Goal: Task Accomplishment & Management: Manage account settings

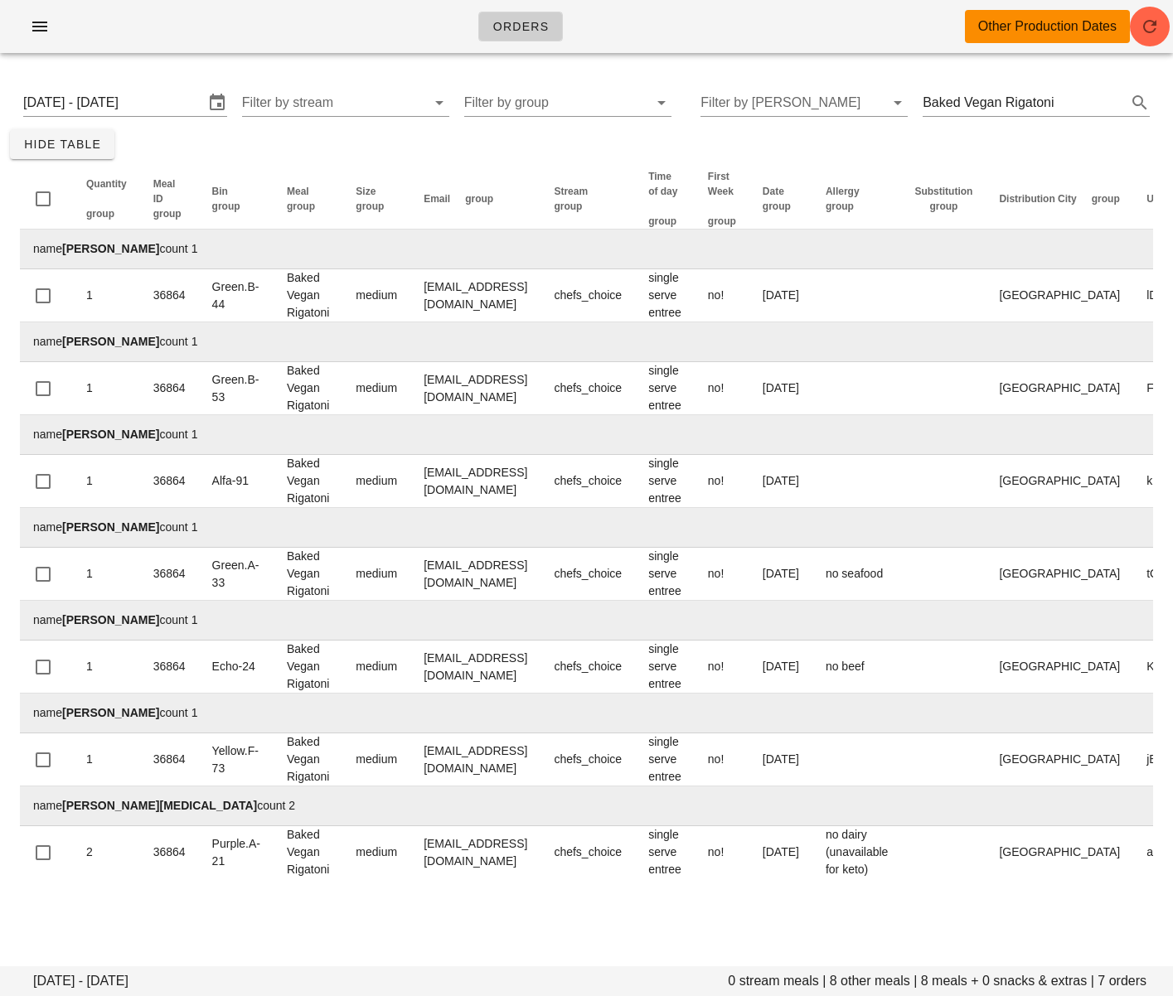
click at [52, 32] on span "button" at bounding box center [40, 27] width 27 height 20
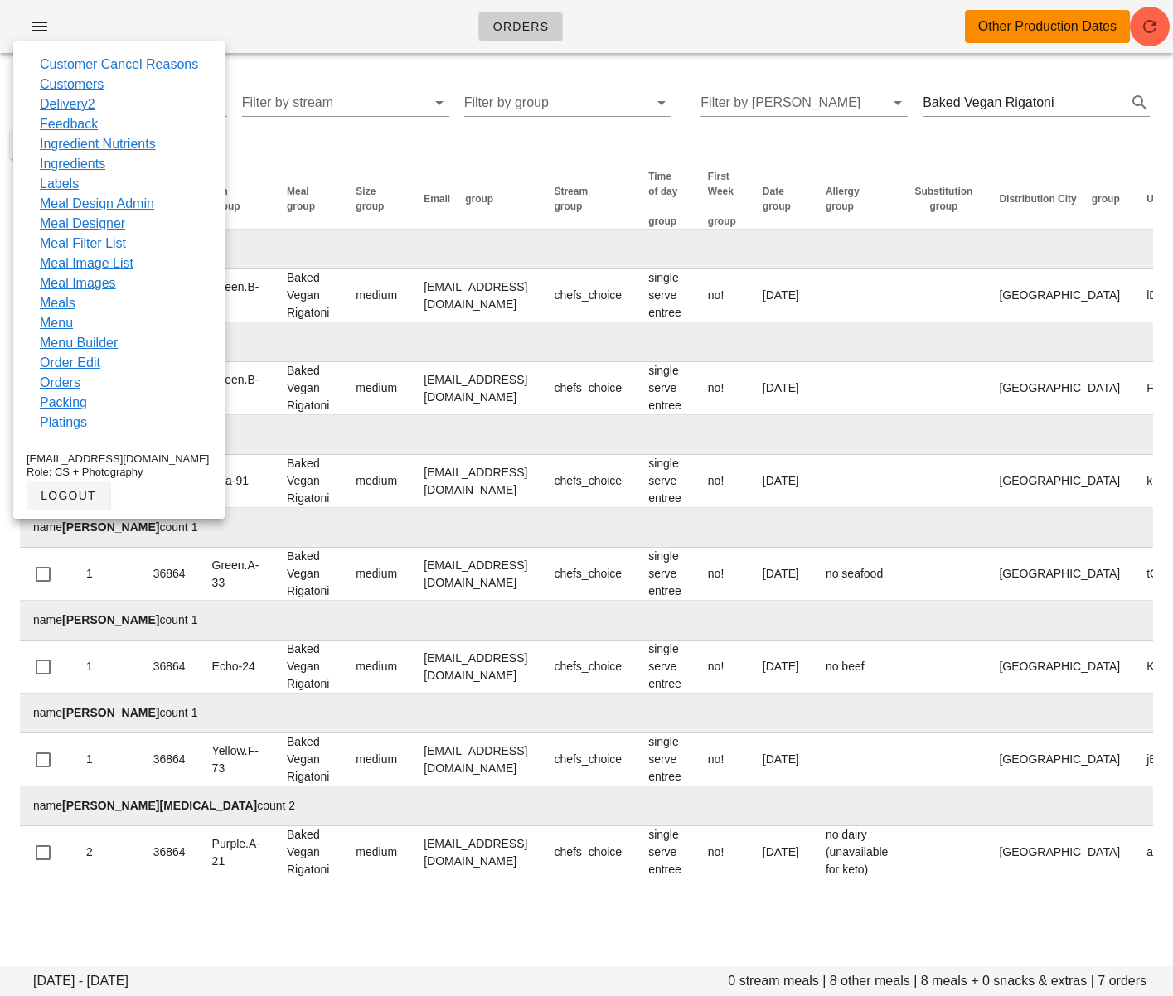
click at [79, 360] on link "Order Edit" at bounding box center [70, 363] width 60 height 20
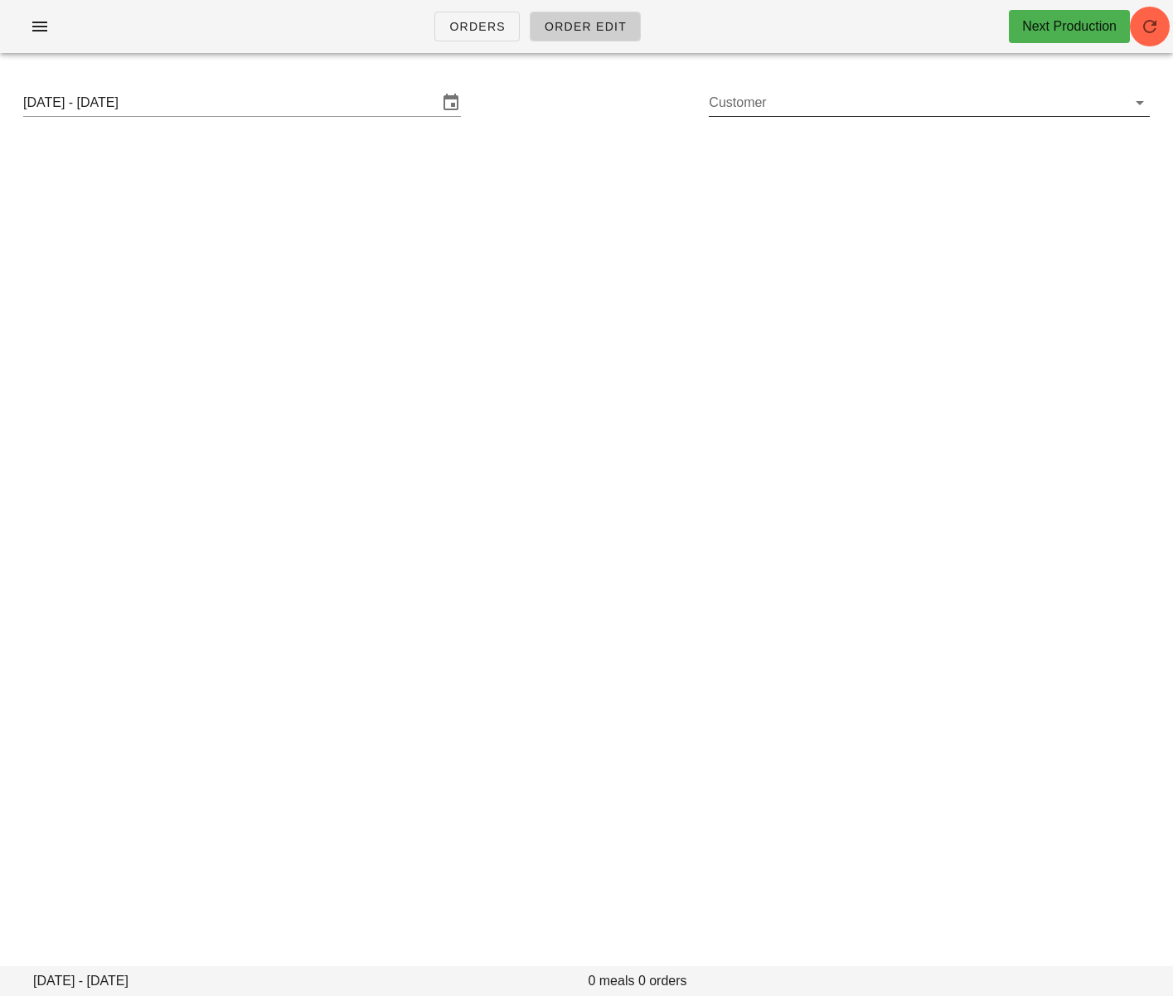
click at [781, 98] on input "Customer" at bounding box center [916, 102] width 414 height 27
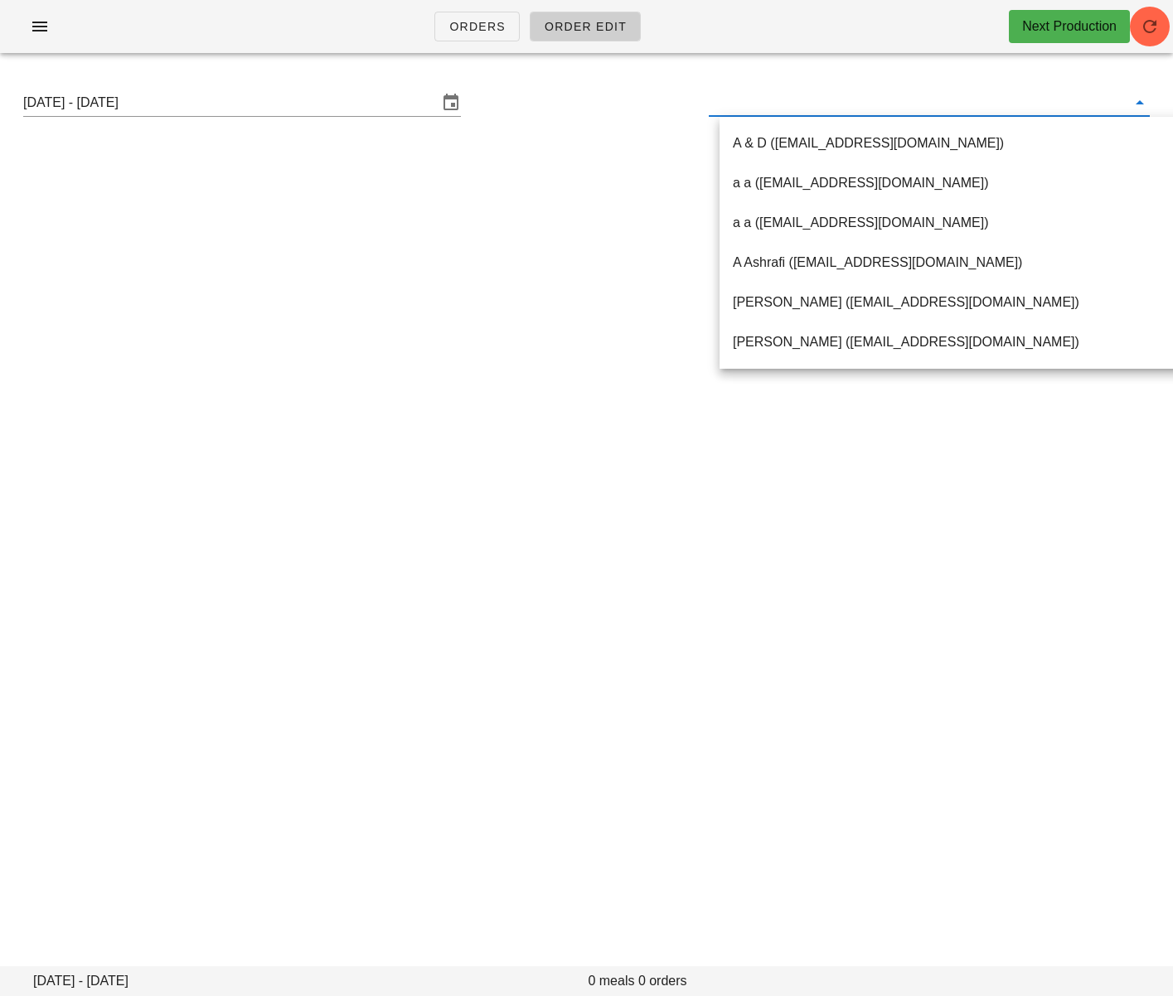
paste input "[EMAIL_ADDRESS][DOMAIN_NAME]"
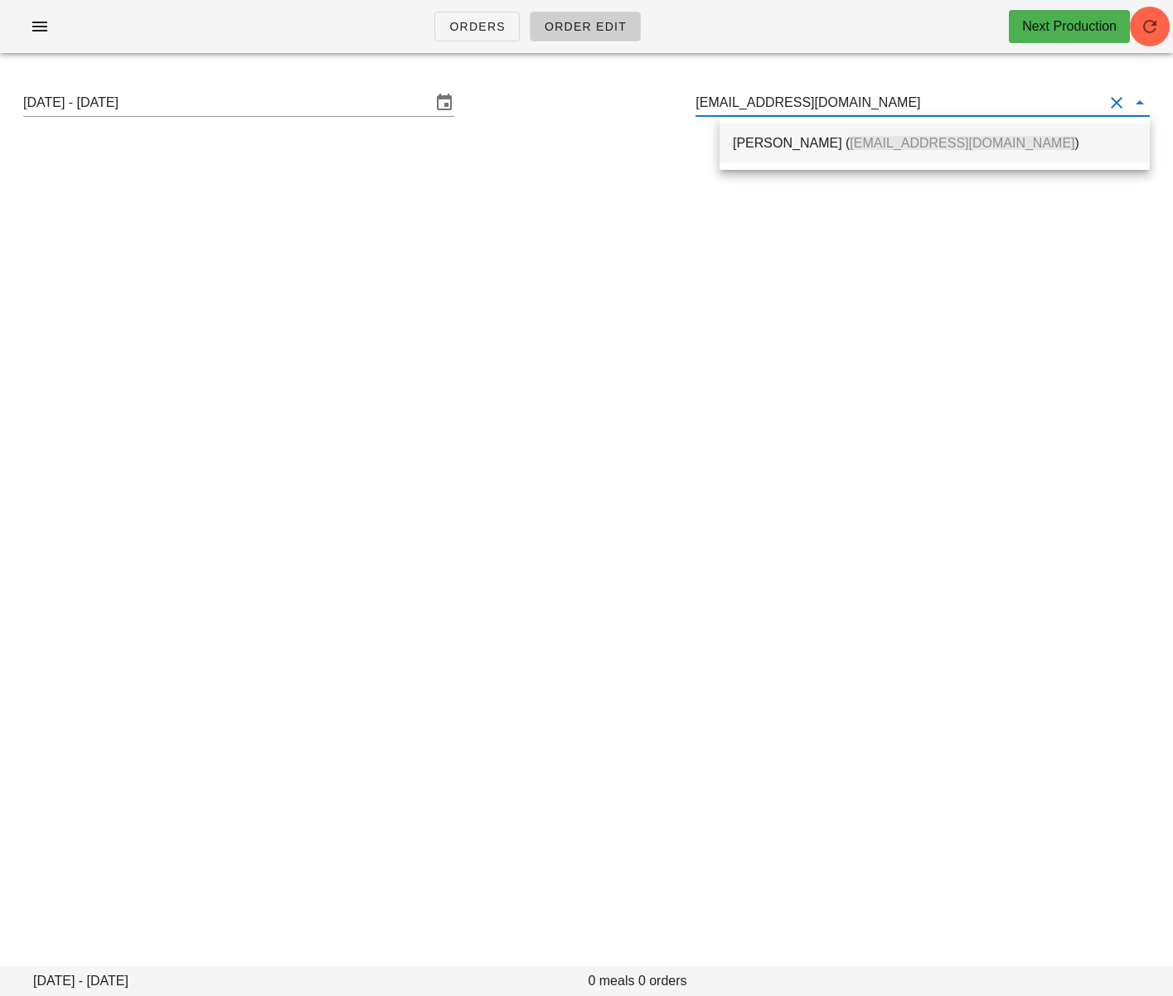
click at [745, 147] on div "[PERSON_NAME] ( [EMAIL_ADDRESS][DOMAIN_NAME] )" at bounding box center [935, 143] width 404 height 16
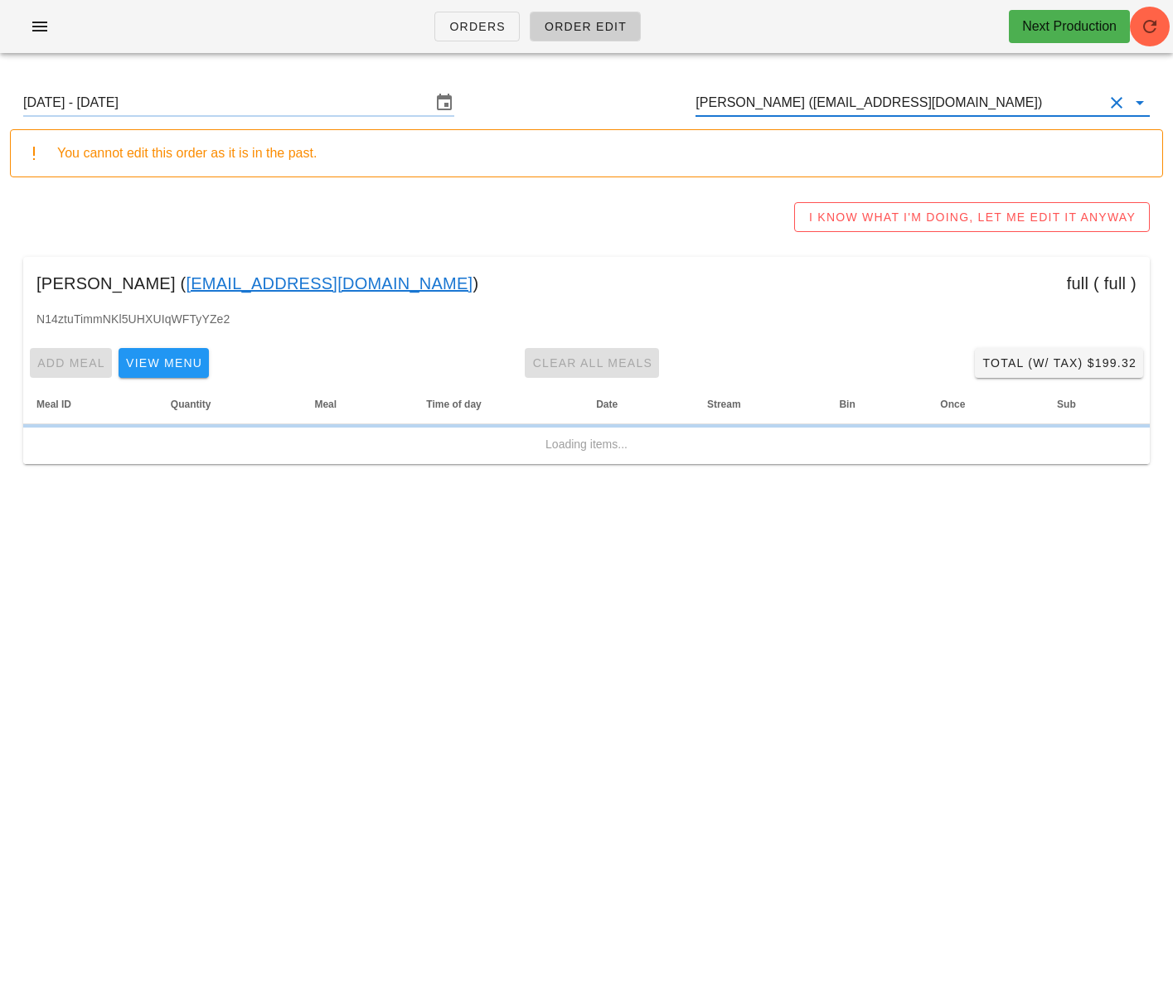
click at [290, 103] on input "[DATE] - [DATE]" at bounding box center [227, 102] width 408 height 27
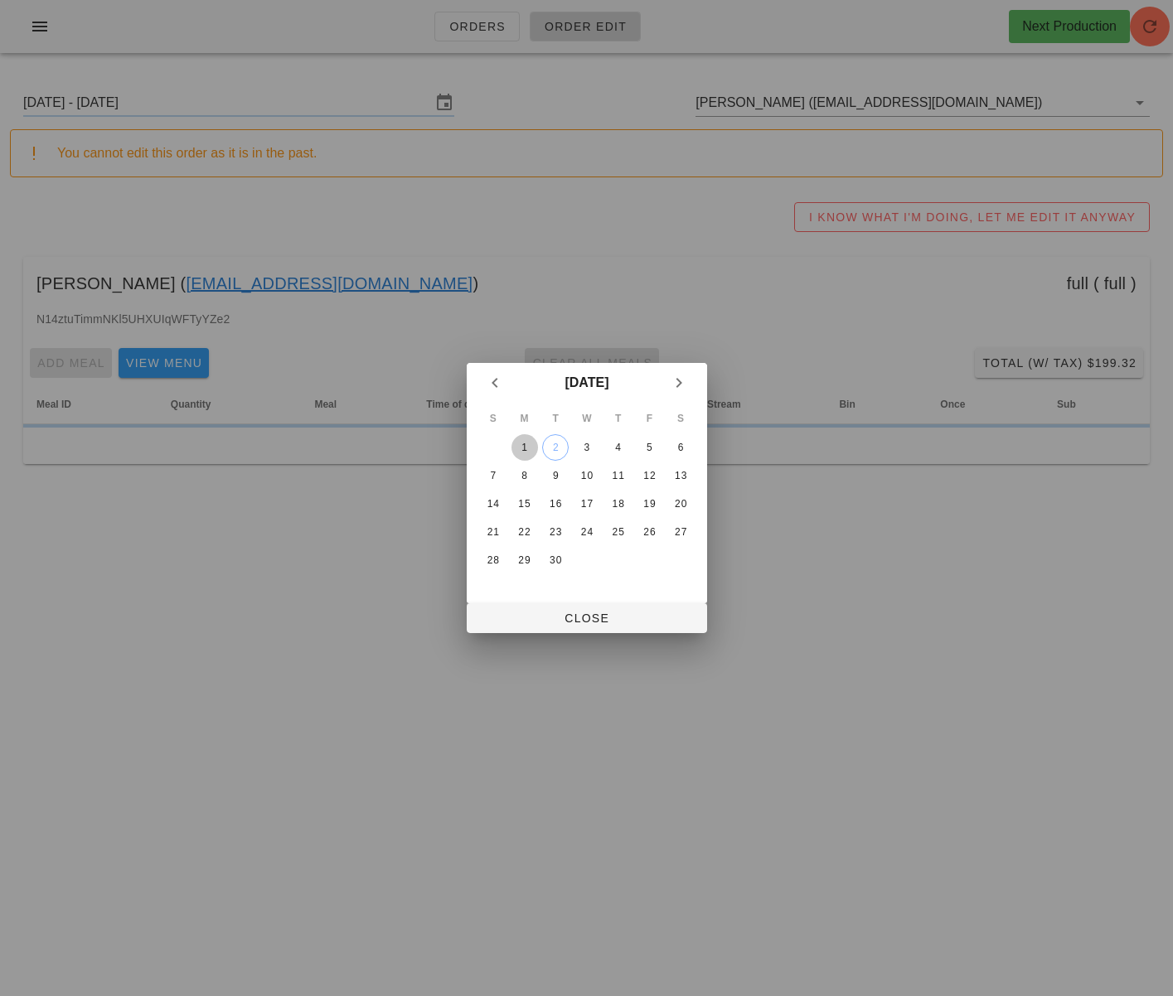
click at [517, 443] on div "1" at bounding box center [523, 448] width 27 height 12
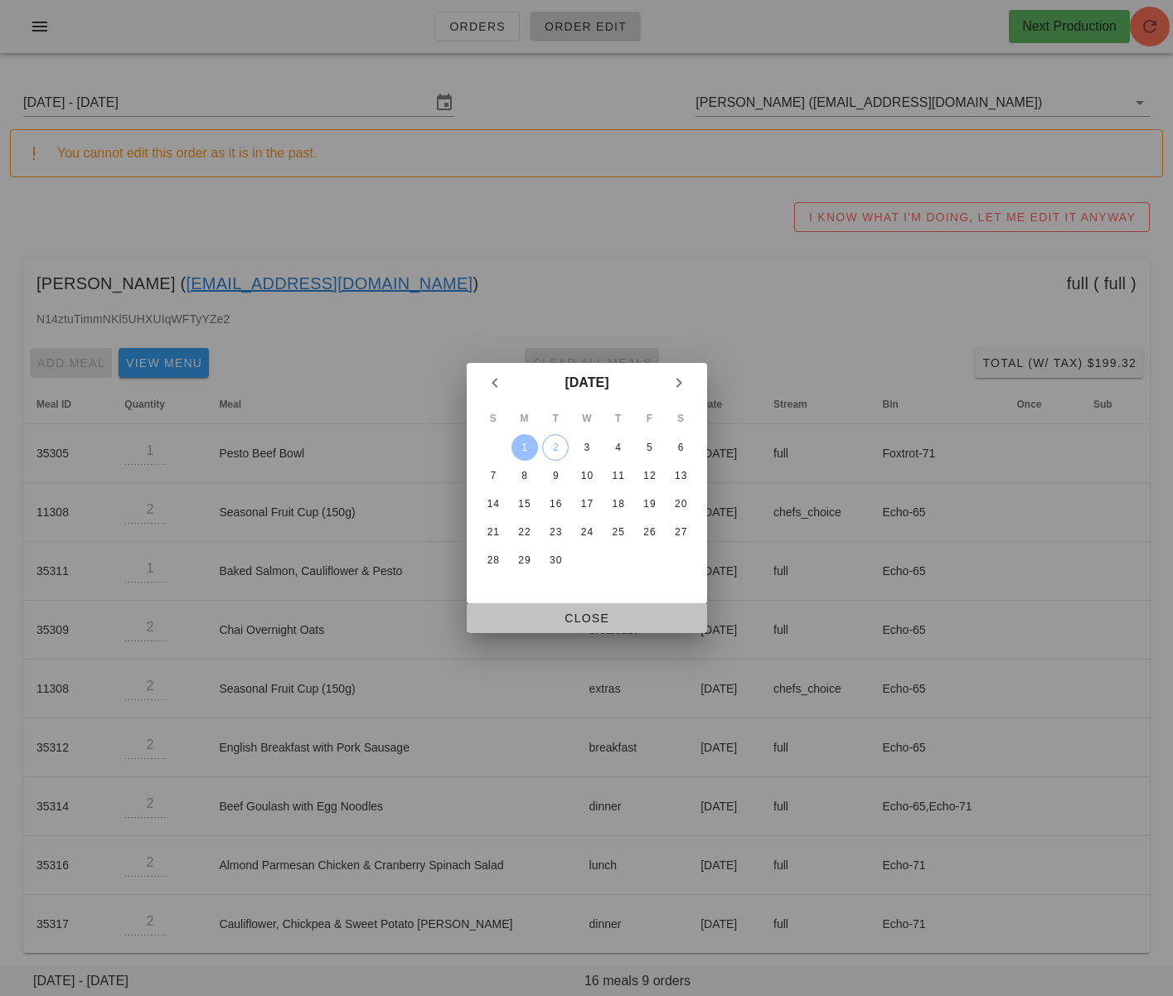
click at [559, 624] on span "Close" at bounding box center [587, 618] width 214 height 13
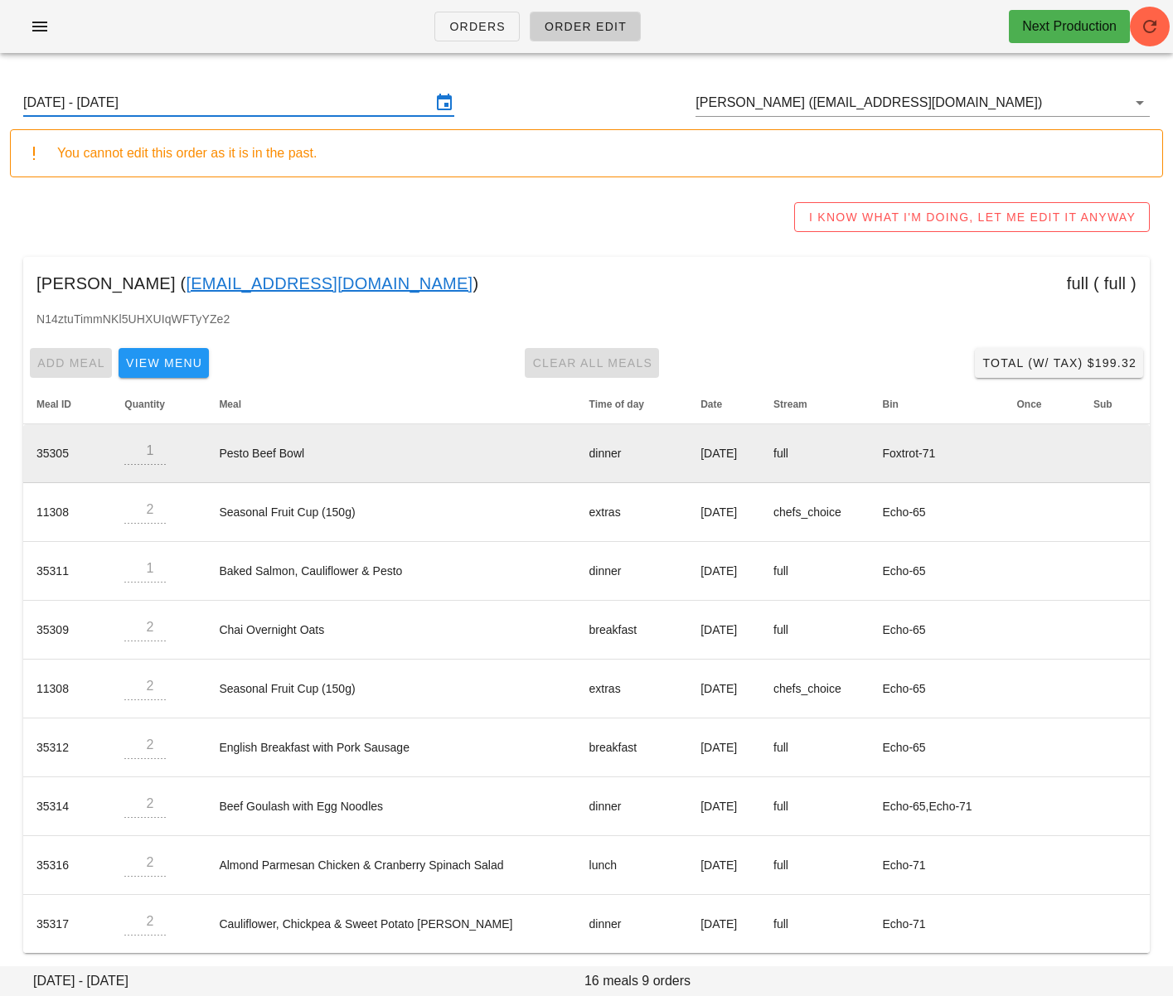
scroll to position [7, 0]
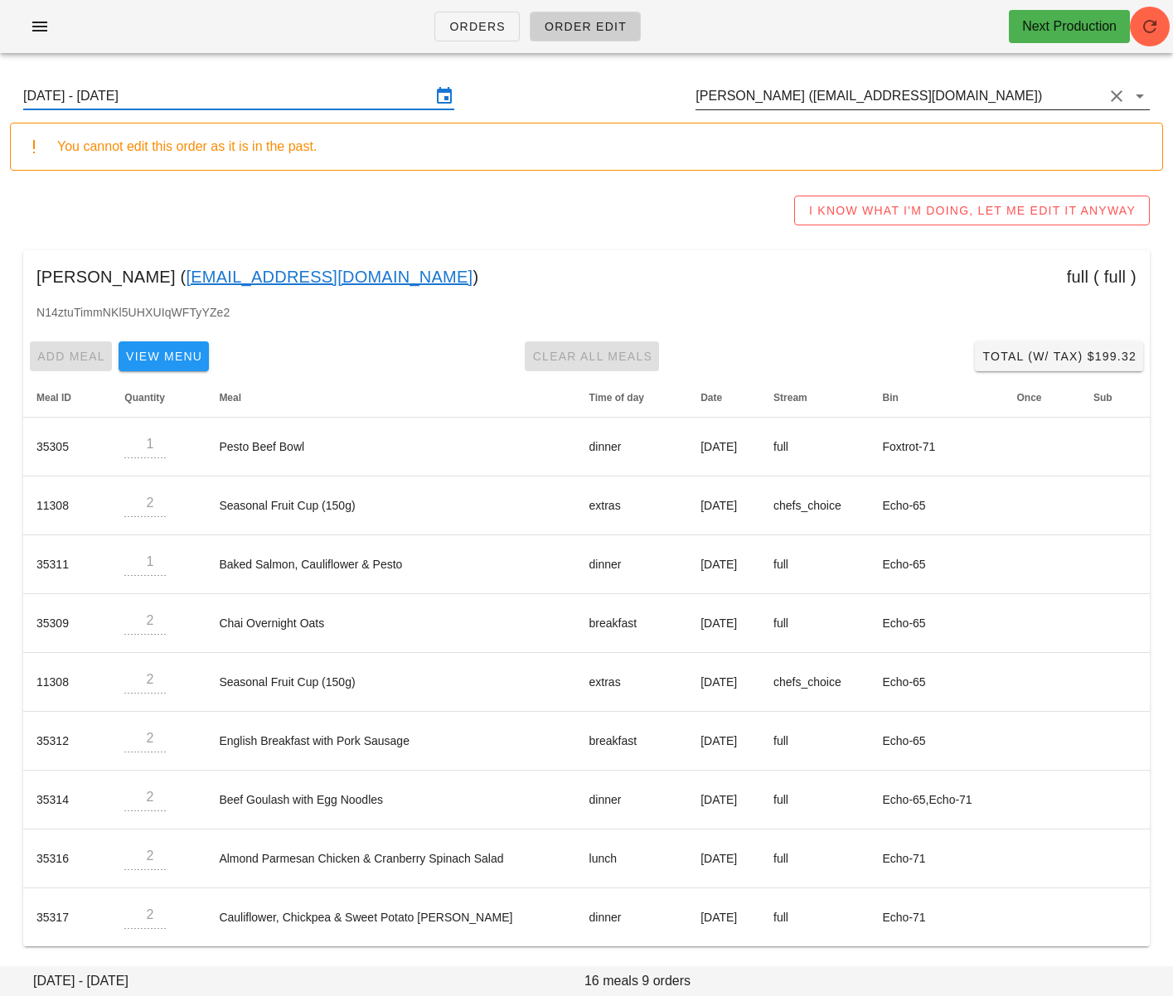
click at [806, 90] on input "[PERSON_NAME] ([EMAIL_ADDRESS][DOMAIN_NAME])" at bounding box center [899, 96] width 408 height 27
click at [784, 94] on input "[PERSON_NAME] ([EMAIL_ADDRESS][DOMAIN_NAME])" at bounding box center [899, 96] width 408 height 27
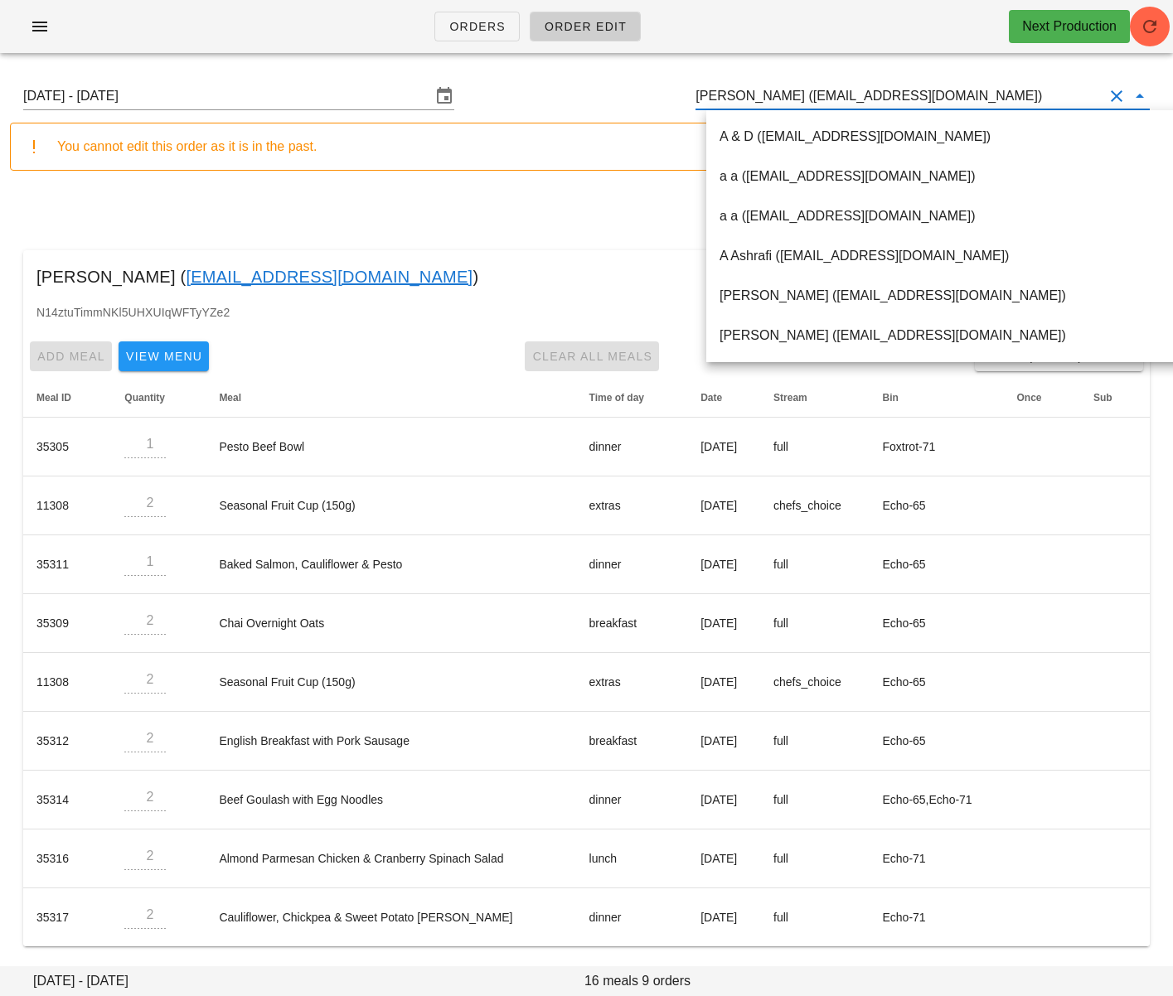
click at [746, 96] on input "[PERSON_NAME] ([EMAIL_ADDRESS][DOMAIN_NAME])" at bounding box center [899, 96] width 408 height 27
click at [675, 89] on div "[DATE] - [DATE] [PERSON_NAME] ([EMAIL_ADDRESS][DOMAIN_NAME])" at bounding box center [586, 96] width 1153 height 53
click at [471, 235] on div "I KNOW WHAT I'M DOING, LET ME EDIT IT ANYWAY" at bounding box center [586, 210] width 1153 height 53
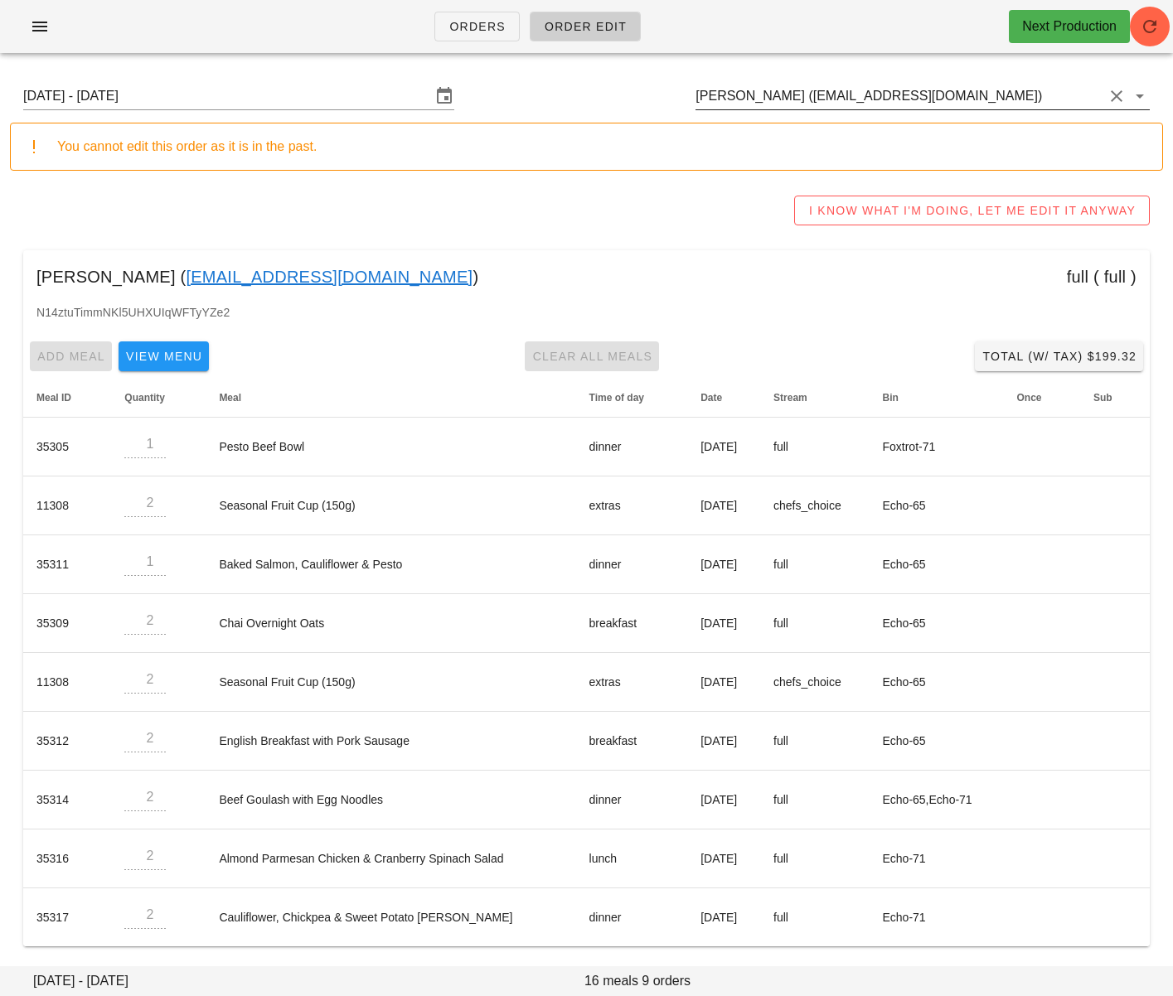
click at [757, 98] on input "[PERSON_NAME] ([EMAIL_ADDRESS][DOMAIN_NAME])" at bounding box center [899, 96] width 408 height 27
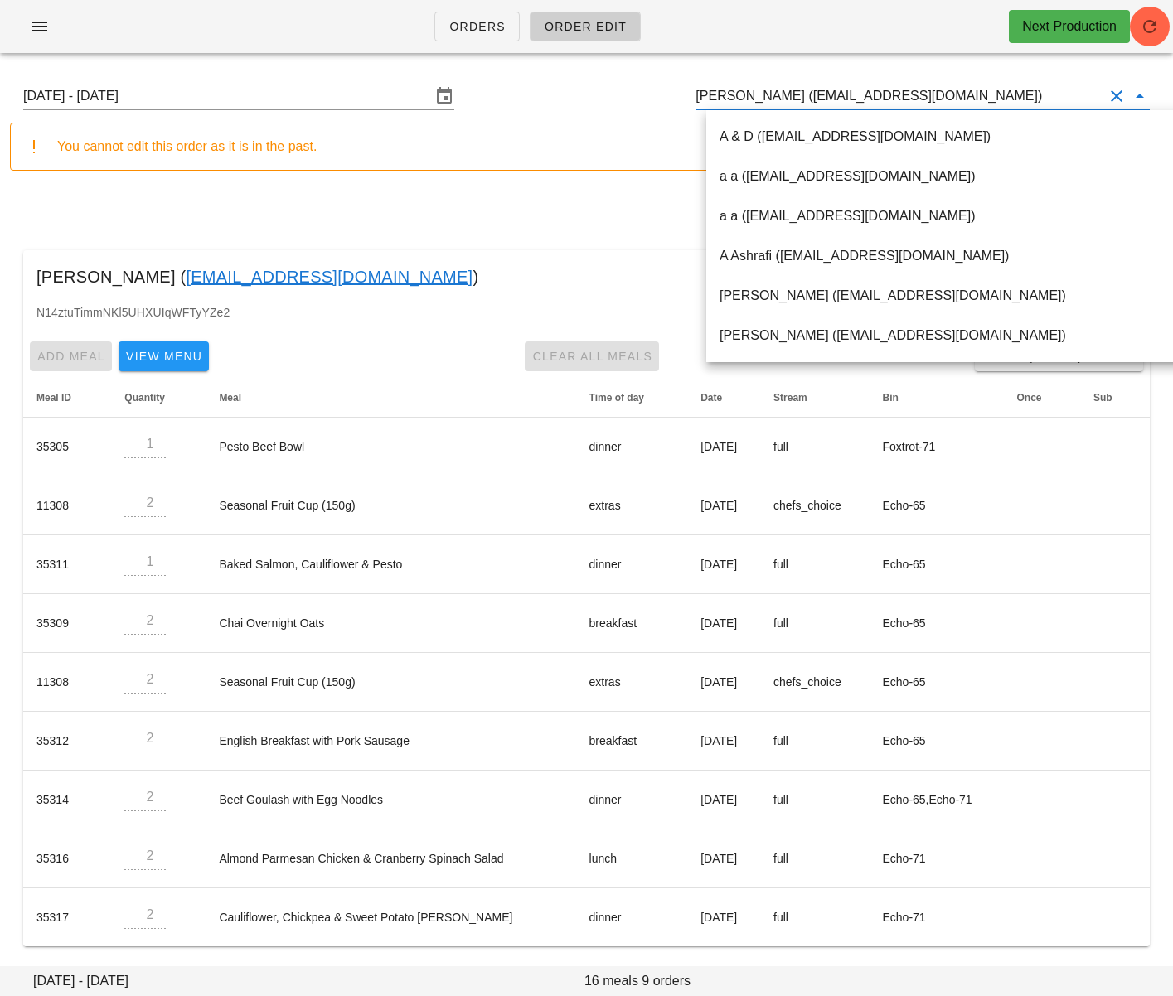
paste input "[PERSON_NAME][EMAIL_ADDRESS][DOMAIN_NAME]"
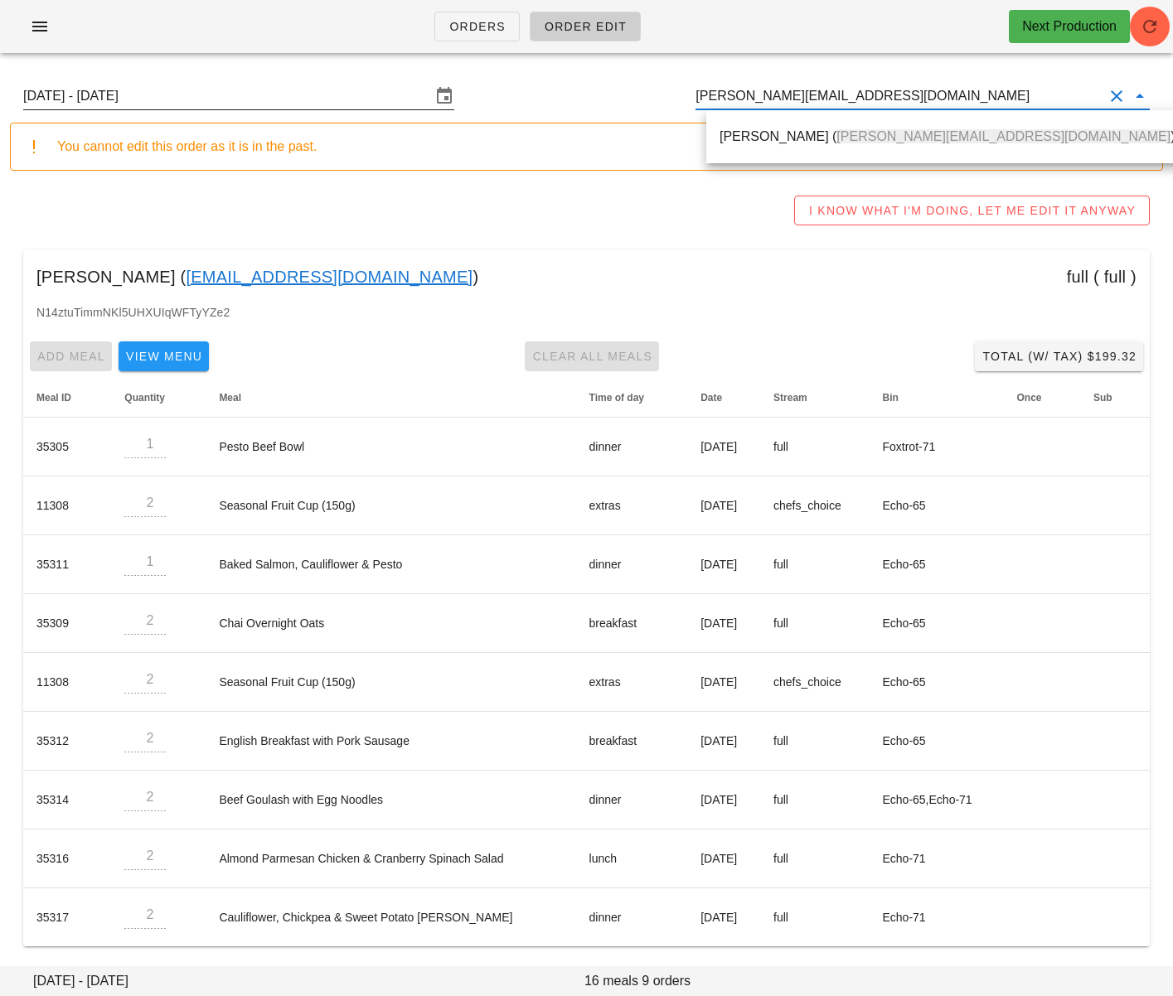
click at [745, 144] on div "[PERSON_NAME] ( [PERSON_NAME][EMAIL_ADDRESS][DOMAIN_NAME] )" at bounding box center [946, 136] width 455 height 36
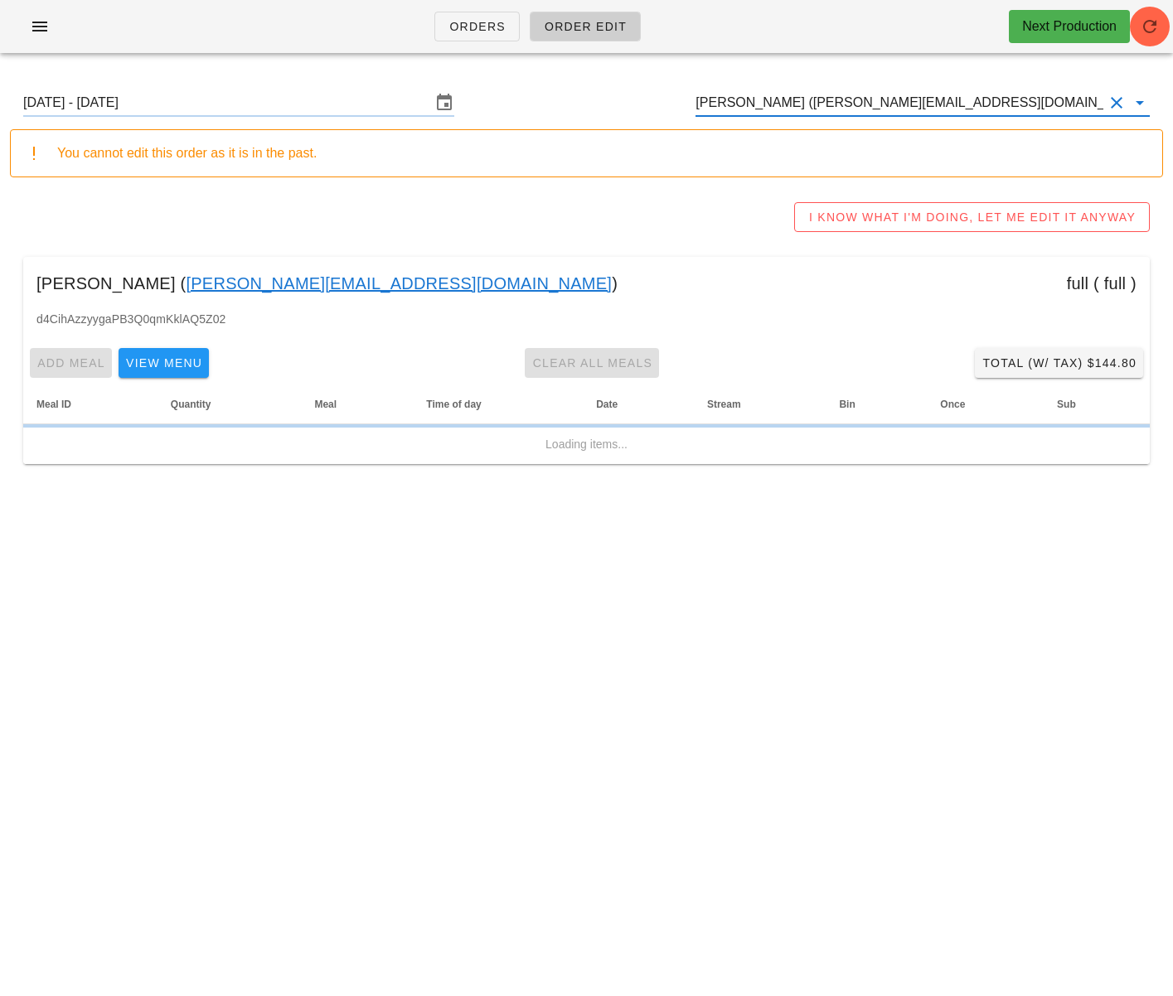
type input "[PERSON_NAME] ([PERSON_NAME][EMAIL_ADDRESS][DOMAIN_NAME])"
drag, startPoint x: 317, startPoint y: 94, endPoint x: 385, endPoint y: 226, distance: 149.4
click at [316, 94] on input "[DATE] - [DATE]" at bounding box center [227, 102] width 408 height 27
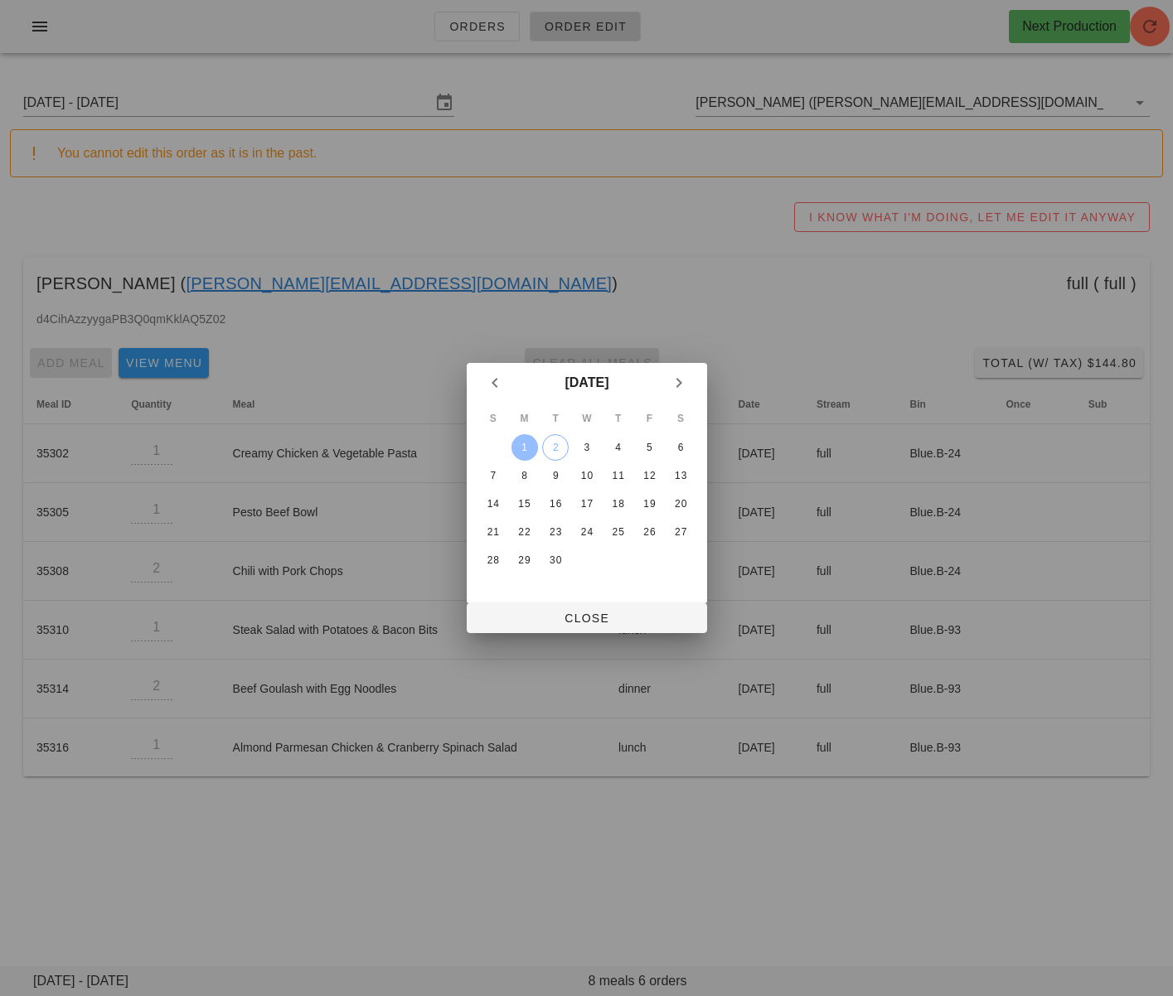
click at [523, 447] on div "1" at bounding box center [523, 448] width 27 height 12
click at [570, 612] on span "Close" at bounding box center [587, 618] width 214 height 13
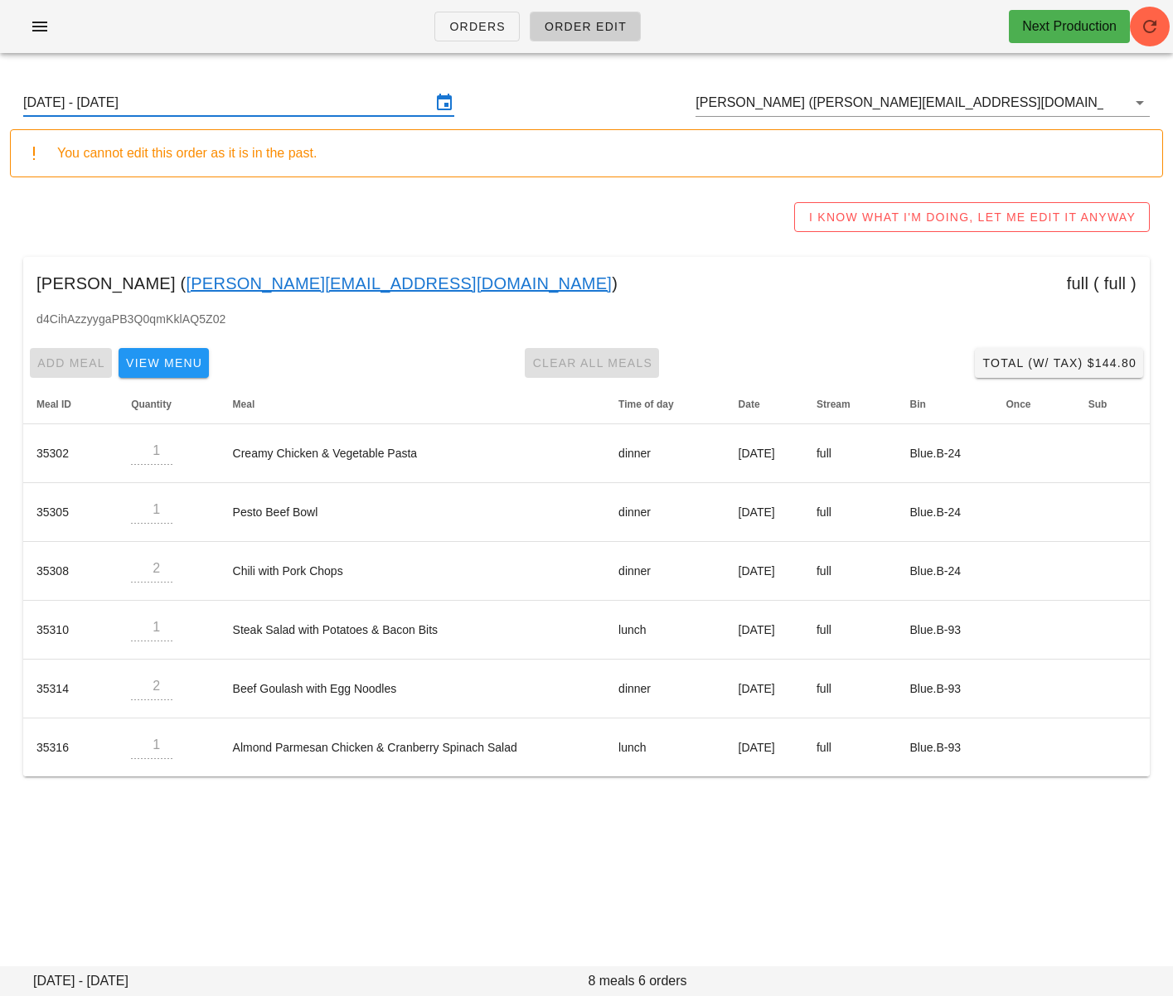
click at [233, 104] on input "[DATE] - [DATE]" at bounding box center [227, 102] width 408 height 27
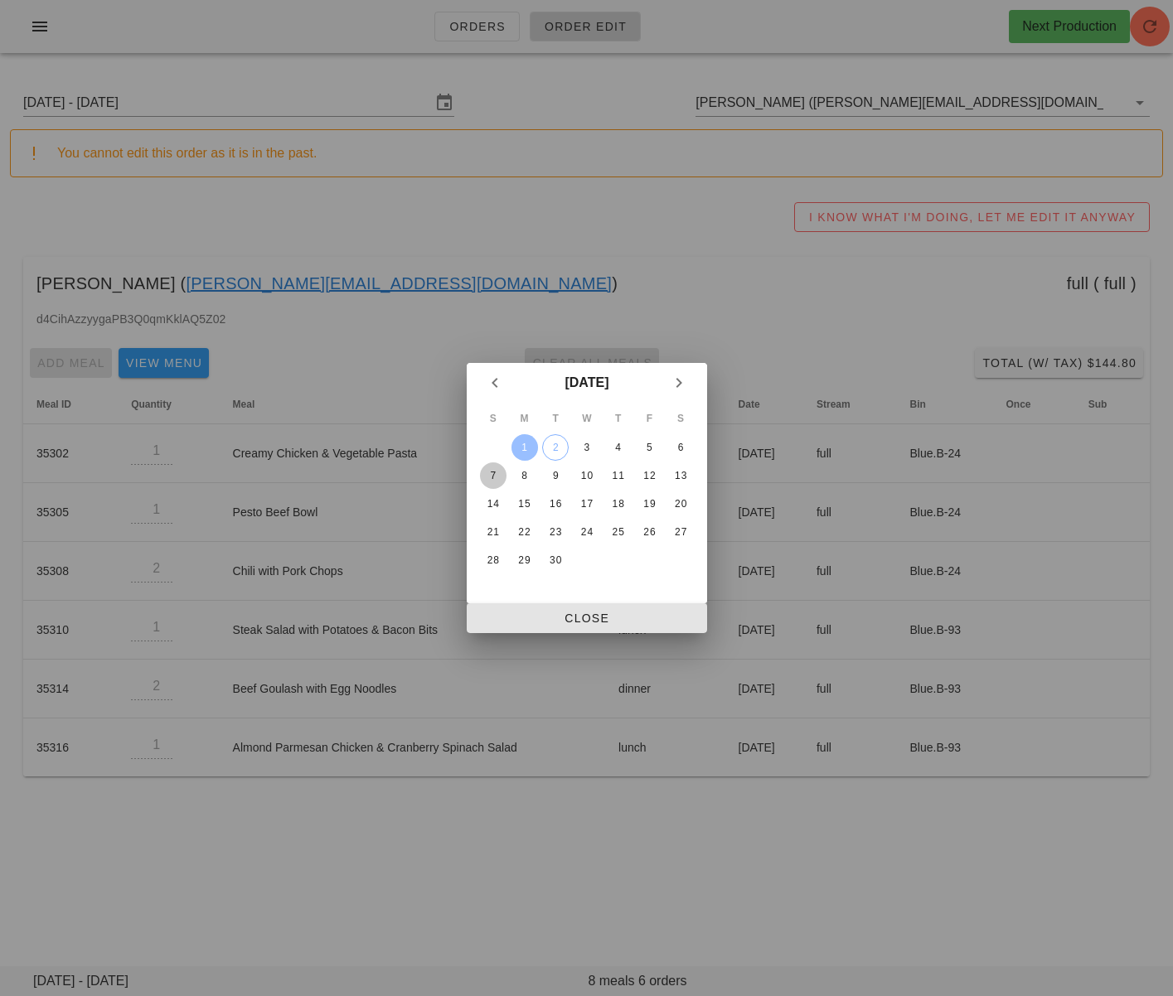
drag, startPoint x: 492, startPoint y: 468, endPoint x: 567, endPoint y: 619, distance: 168.3
click at [492, 468] on button "7" at bounding box center [492, 475] width 27 height 27
drag, startPoint x: 563, startPoint y: 622, endPoint x: 573, endPoint y: 618, distance: 10.5
click at [563, 622] on span "Close" at bounding box center [587, 618] width 214 height 13
type input "[DATE] - [DATE]"
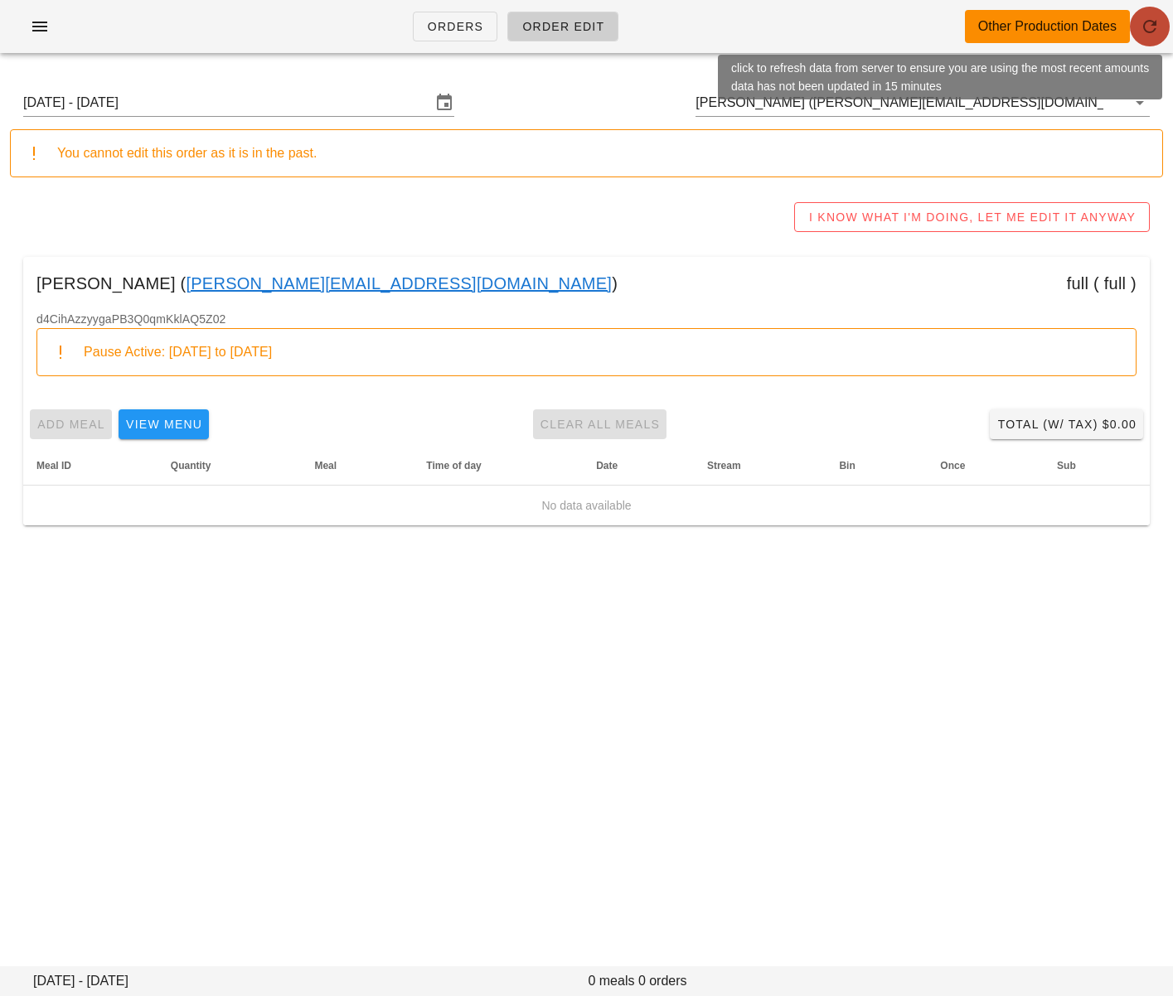
drag, startPoint x: 1147, startPoint y: 30, endPoint x: 937, endPoint y: 11, distance: 210.5
click at [1146, 30] on icon "button" at bounding box center [1149, 27] width 20 height 20
